Goal: Information Seeking & Learning: Learn about a topic

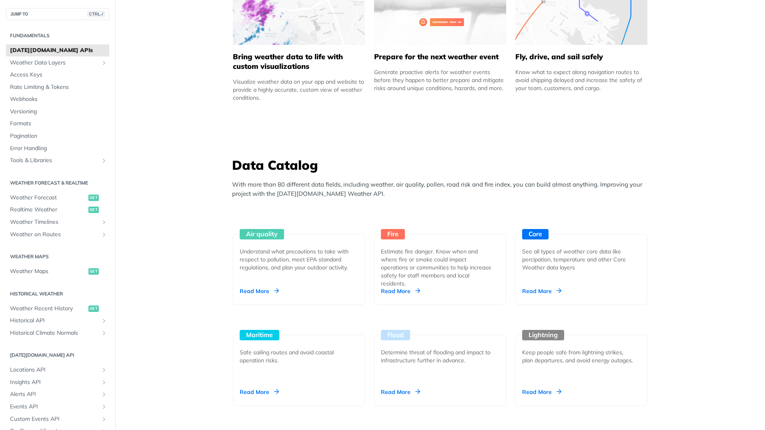
scroll to position [681, 0]
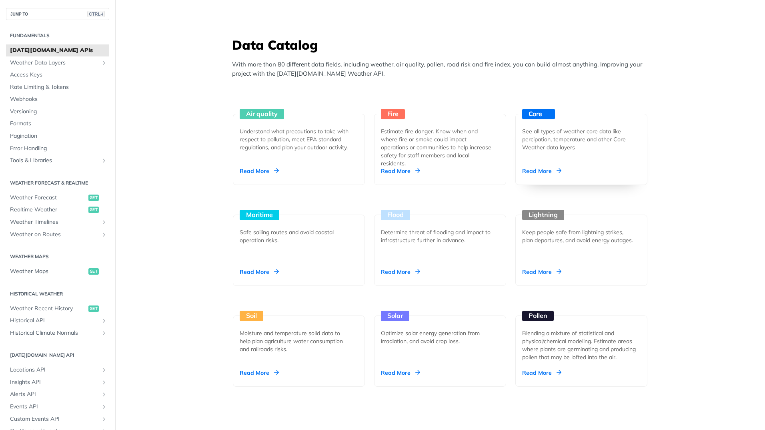
click at [562, 150] on div "See all types of weather core data like percipation, temperature and other Core…" at bounding box center [578, 139] width 112 height 24
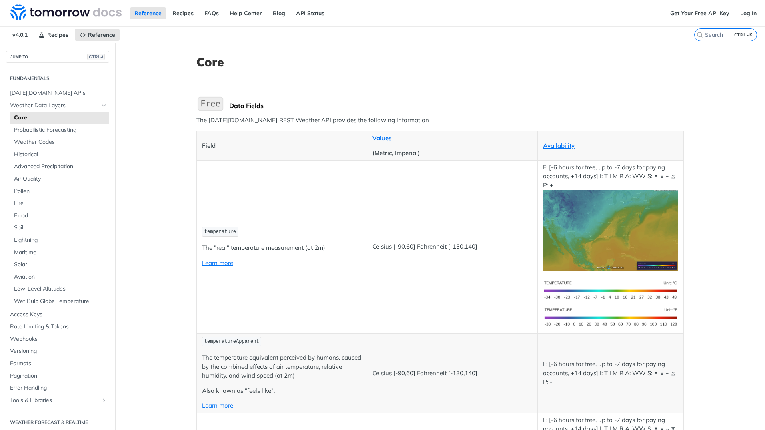
drag, startPoint x: 323, startPoint y: 98, endPoint x: 316, endPoint y: 98, distance: 6.8
drag, startPoint x: 316, startPoint y: 98, endPoint x: 298, endPoint y: 100, distance: 18.1
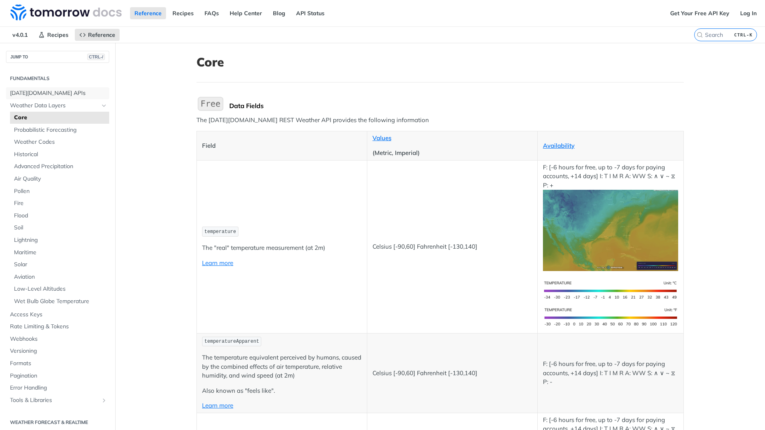
drag, startPoint x: 64, startPoint y: 93, endPoint x: 164, endPoint y: 76, distance: 100.8
click at [64, 93] on span "[DATE][DOMAIN_NAME] APIs" at bounding box center [58, 93] width 97 height 8
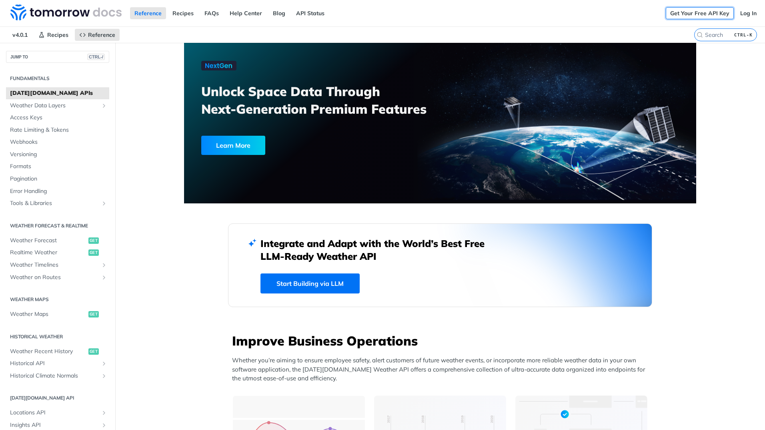
click at [703, 8] on link "Get Your Free API Key" at bounding box center [700, 13] width 68 height 12
click at [73, 110] on link "Weather Data Layers" at bounding box center [57, 106] width 103 height 12
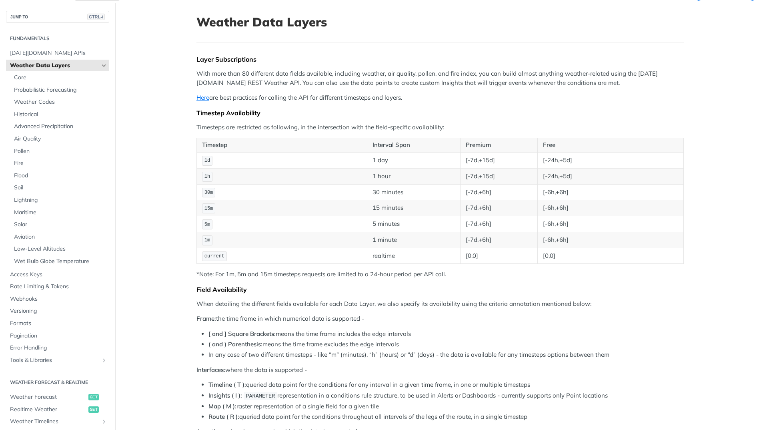
scroll to position [80, 0]
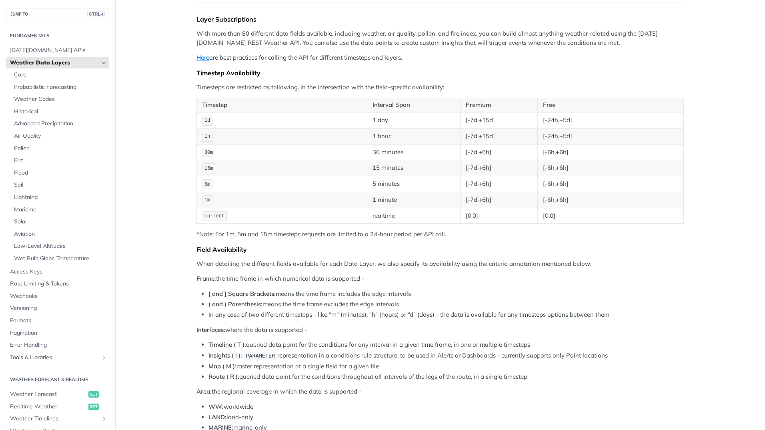
drag, startPoint x: 185, startPoint y: 163, endPoint x: 178, endPoint y: 157, distance: 9.1
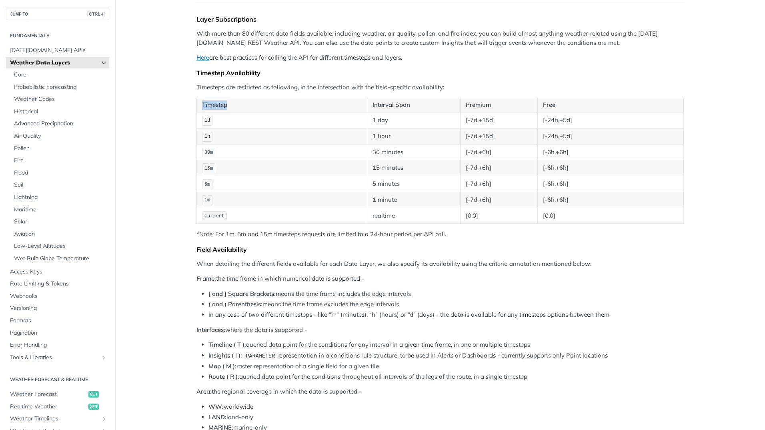
drag, startPoint x: 157, startPoint y: 149, endPoint x: 155, endPoint y: 144, distance: 5.4
click at [50, 73] on span "Core" at bounding box center [60, 75] width 93 height 8
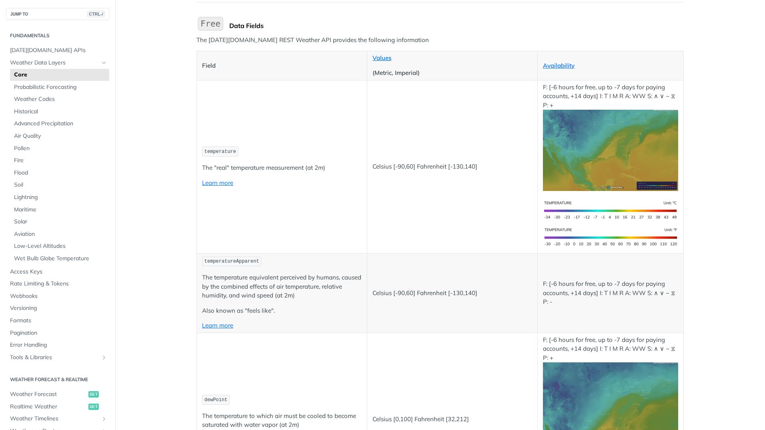
drag, startPoint x: 197, startPoint y: 92, endPoint x: 184, endPoint y: 92, distance: 12.8
drag, startPoint x: 184, startPoint y: 92, endPoint x: 153, endPoint y: 89, distance: 31.4
drag, startPoint x: 153, startPoint y: 89, endPoint x: 166, endPoint y: 121, distance: 34.3
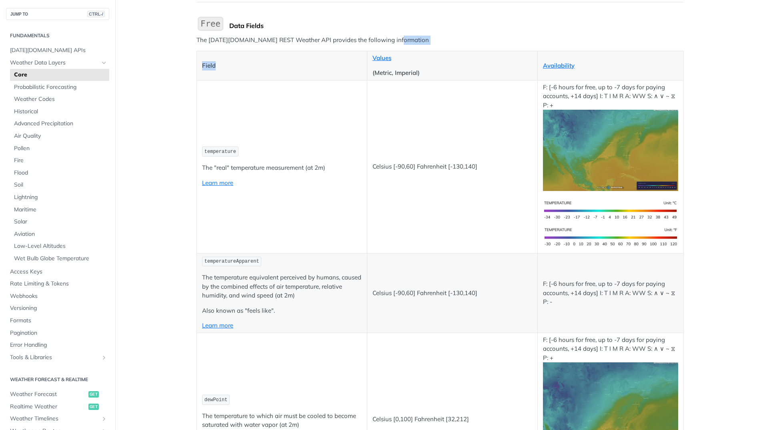
drag, startPoint x: 182, startPoint y: 113, endPoint x: 160, endPoint y: 100, distance: 25.8
drag, startPoint x: 172, startPoint y: 110, endPoint x: 168, endPoint y: 112, distance: 5.0
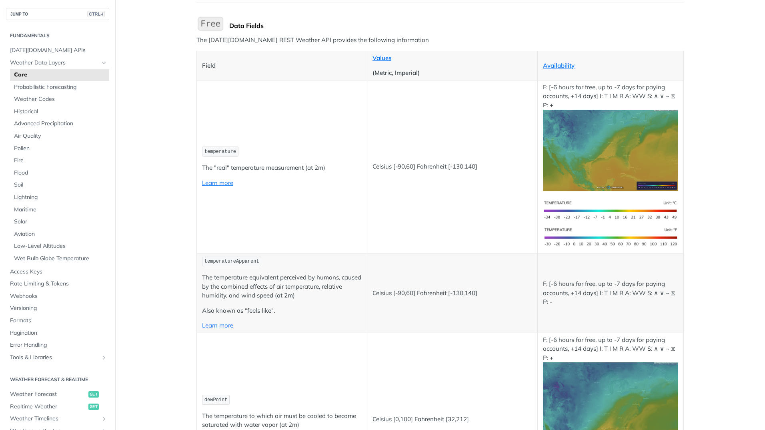
drag, startPoint x: 181, startPoint y: 119, endPoint x: 146, endPoint y: 108, distance: 36.1
drag, startPoint x: 181, startPoint y: 123, endPoint x: 185, endPoint y: 121, distance: 4.5
drag, startPoint x: 193, startPoint y: 122, endPoint x: 179, endPoint y: 122, distance: 13.6
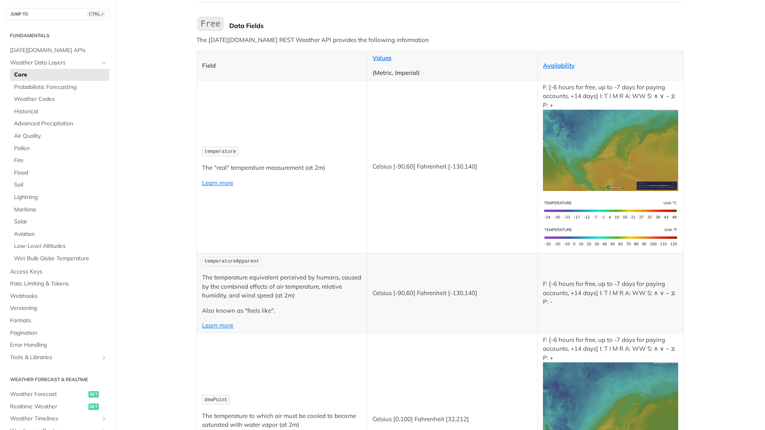
drag, startPoint x: 178, startPoint y: 122, endPoint x: 157, endPoint y: 193, distance: 73.6
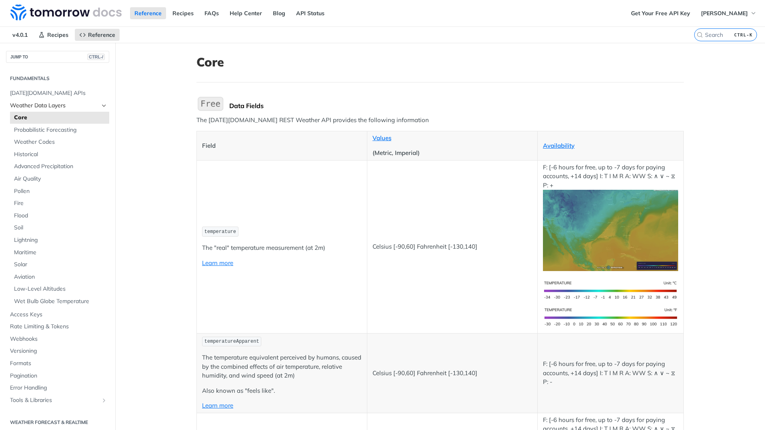
click at [63, 109] on span "Weather Data Layers" at bounding box center [54, 106] width 89 height 8
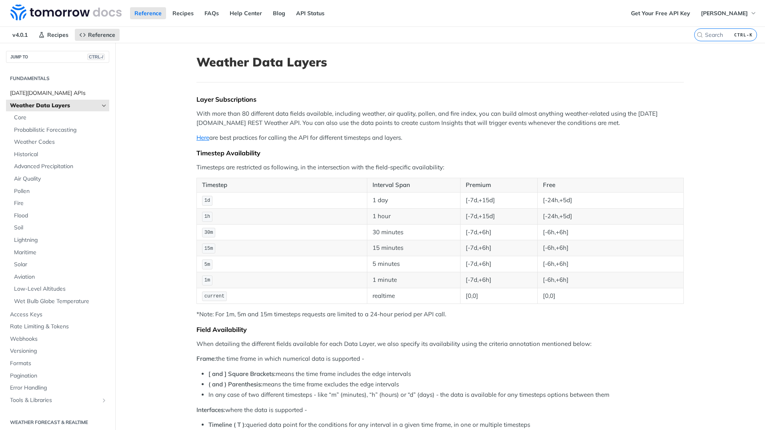
click at [60, 95] on span "[DATE][DOMAIN_NAME] APIs" at bounding box center [58, 93] width 97 height 8
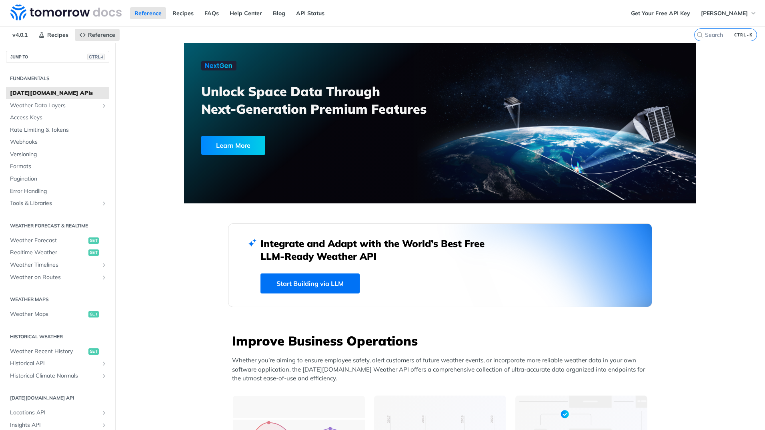
scroll to position [120, 0]
